Goal: Information Seeking & Learning: Stay updated

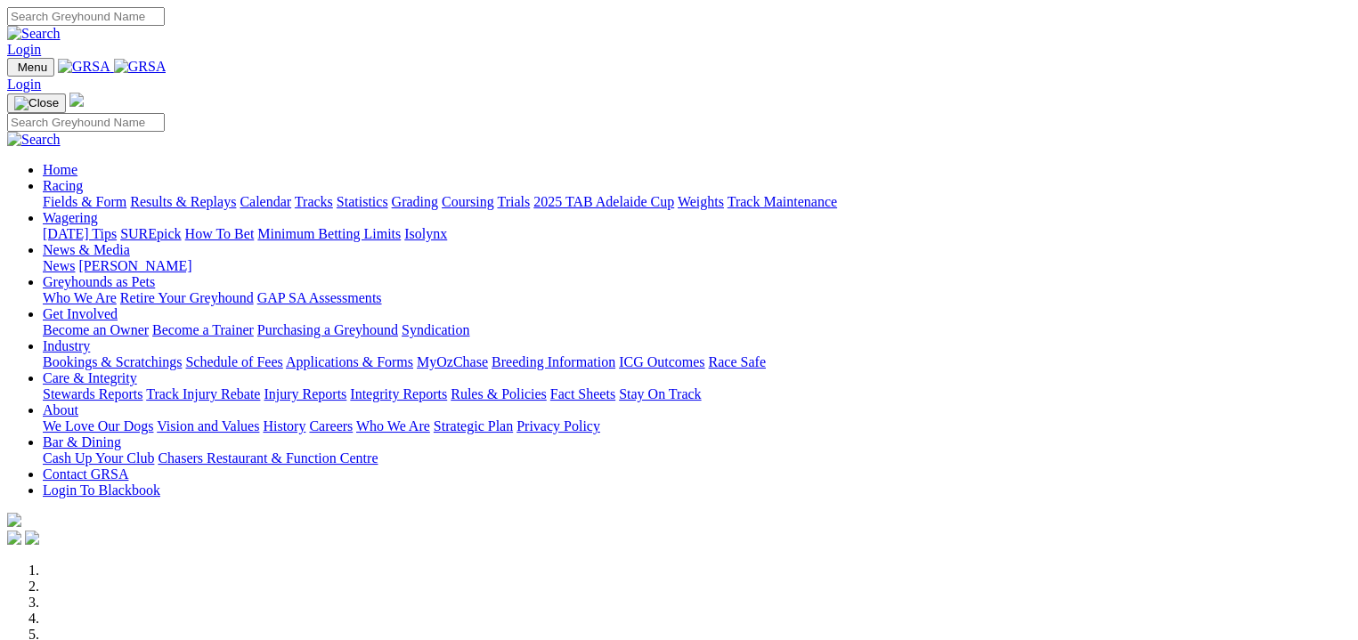
click at [189, 194] on link "Results & Replays" at bounding box center [183, 201] width 106 height 15
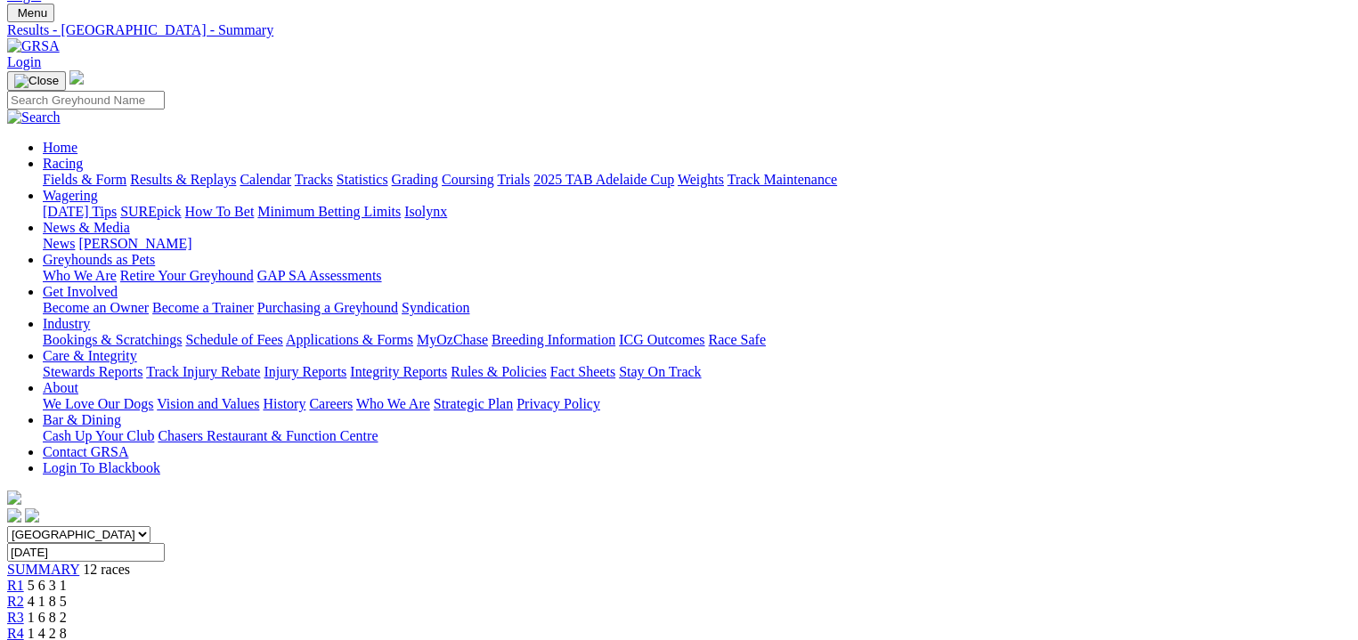
scroll to position [89, 0]
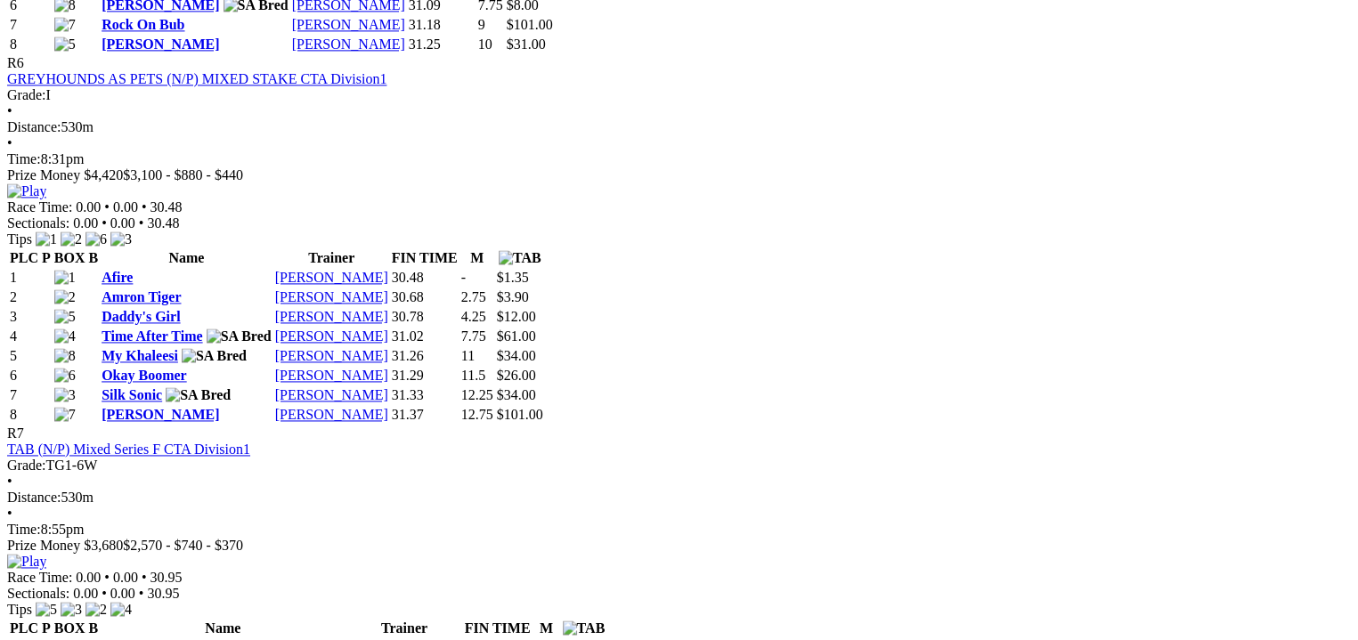
scroll to position [2561, 0]
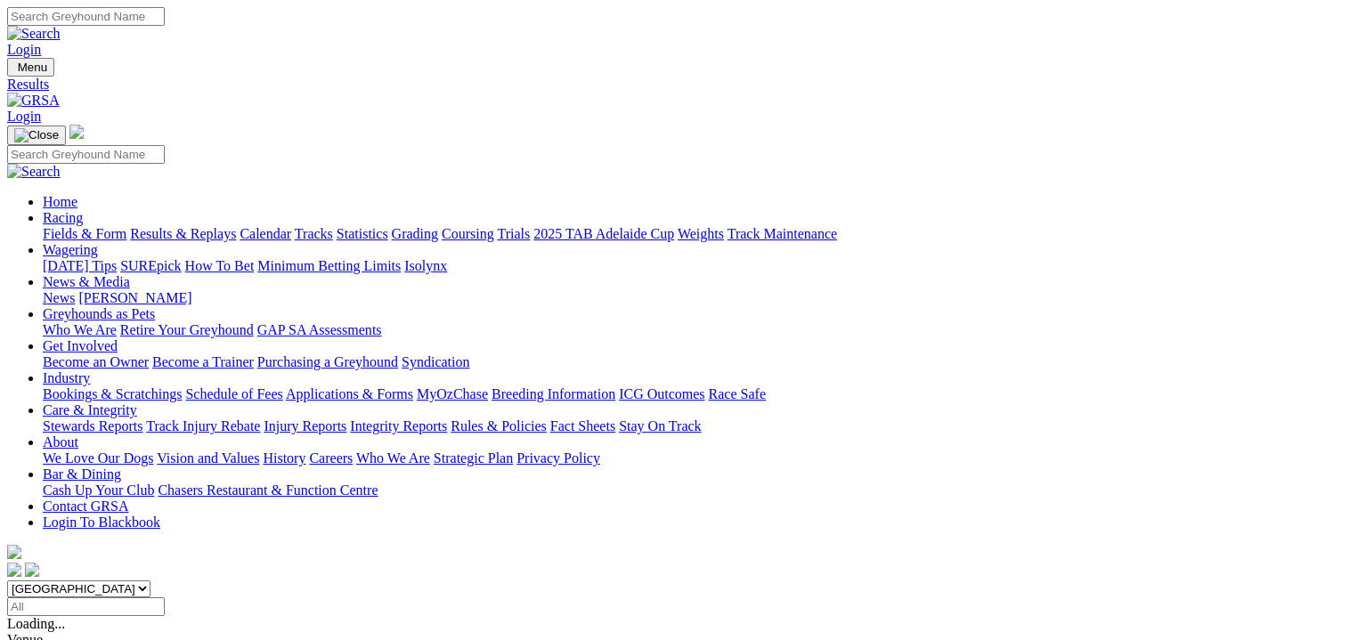
click at [43, 226] on link "Fields & Form" at bounding box center [85, 233] width 84 height 15
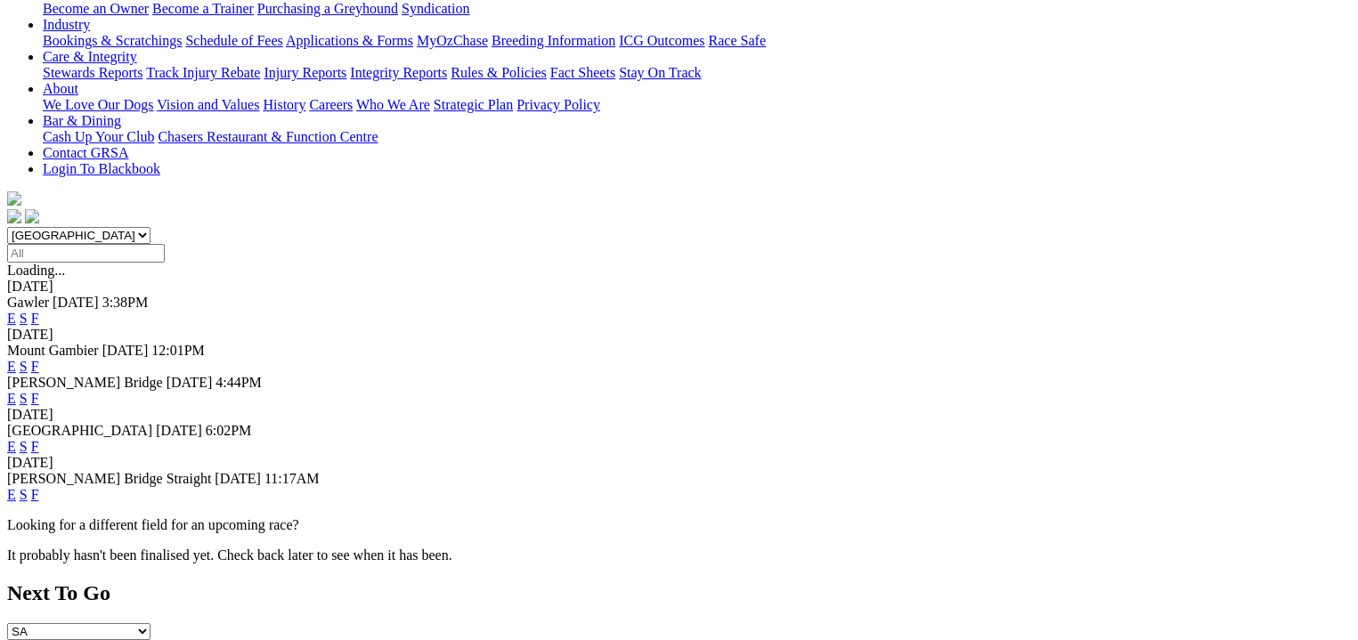
scroll to position [356, 0]
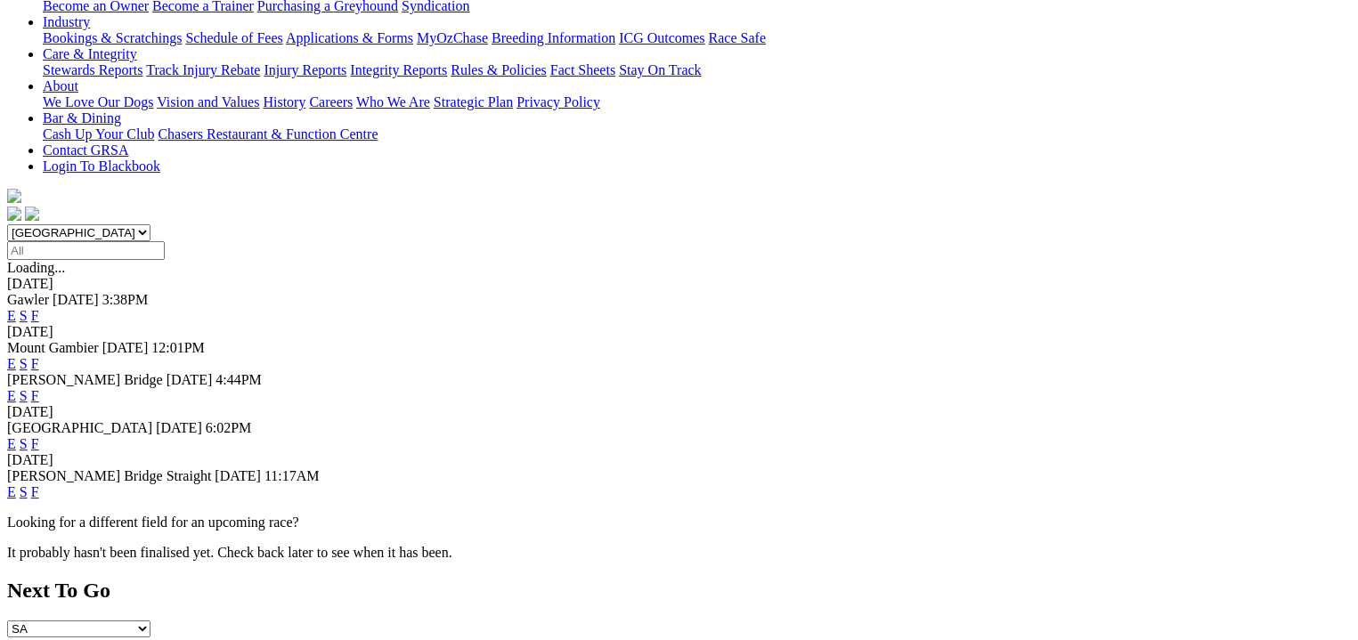
click at [39, 485] on link "F" at bounding box center [35, 492] width 8 height 15
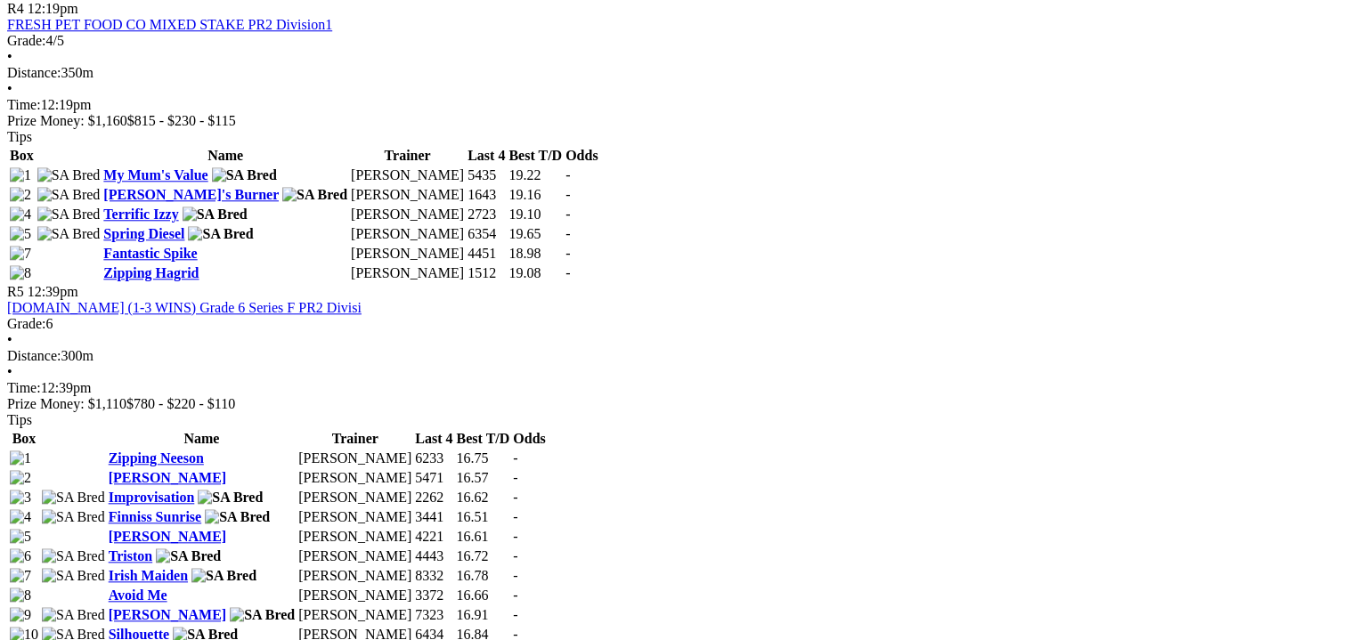
scroll to position [1937, 0]
